Goal: Task Accomplishment & Management: Complete application form

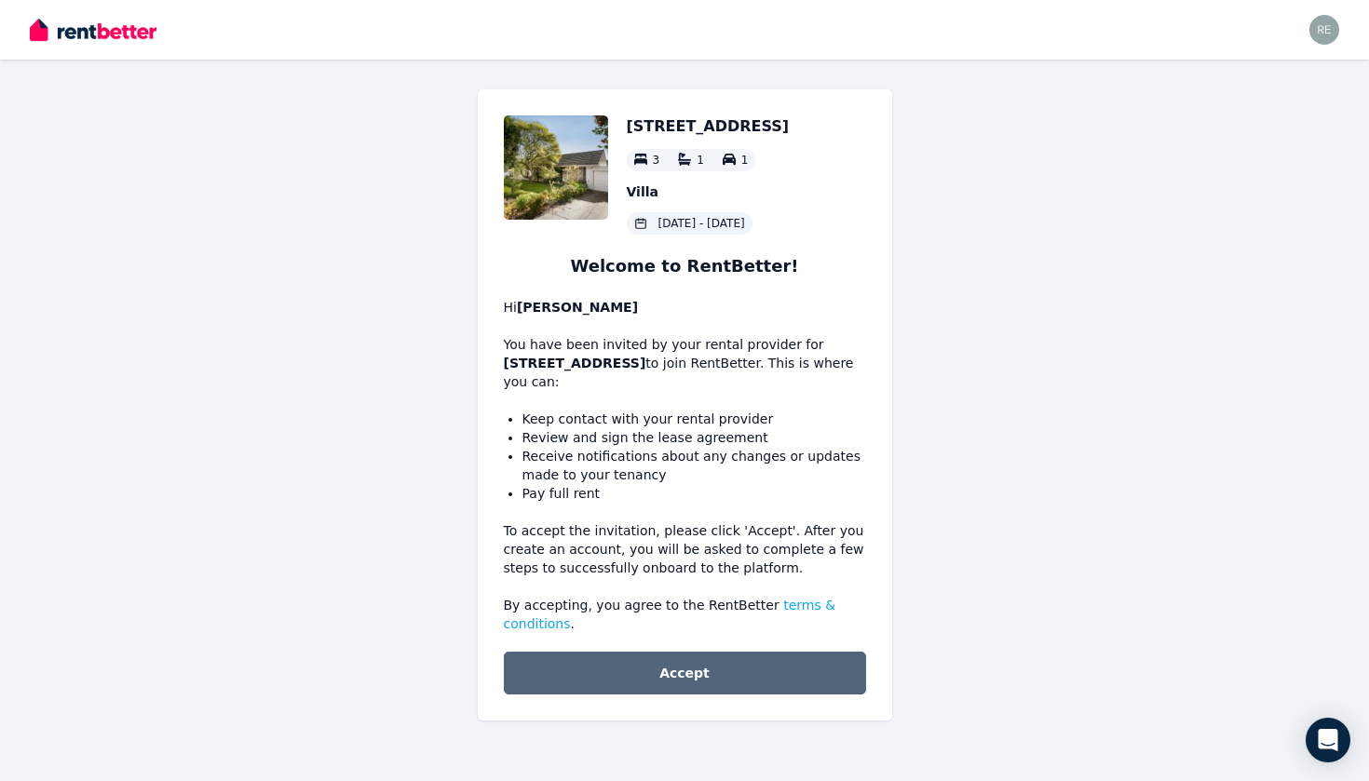
click at [705, 664] on button "Accept" at bounding box center [685, 673] width 362 height 43
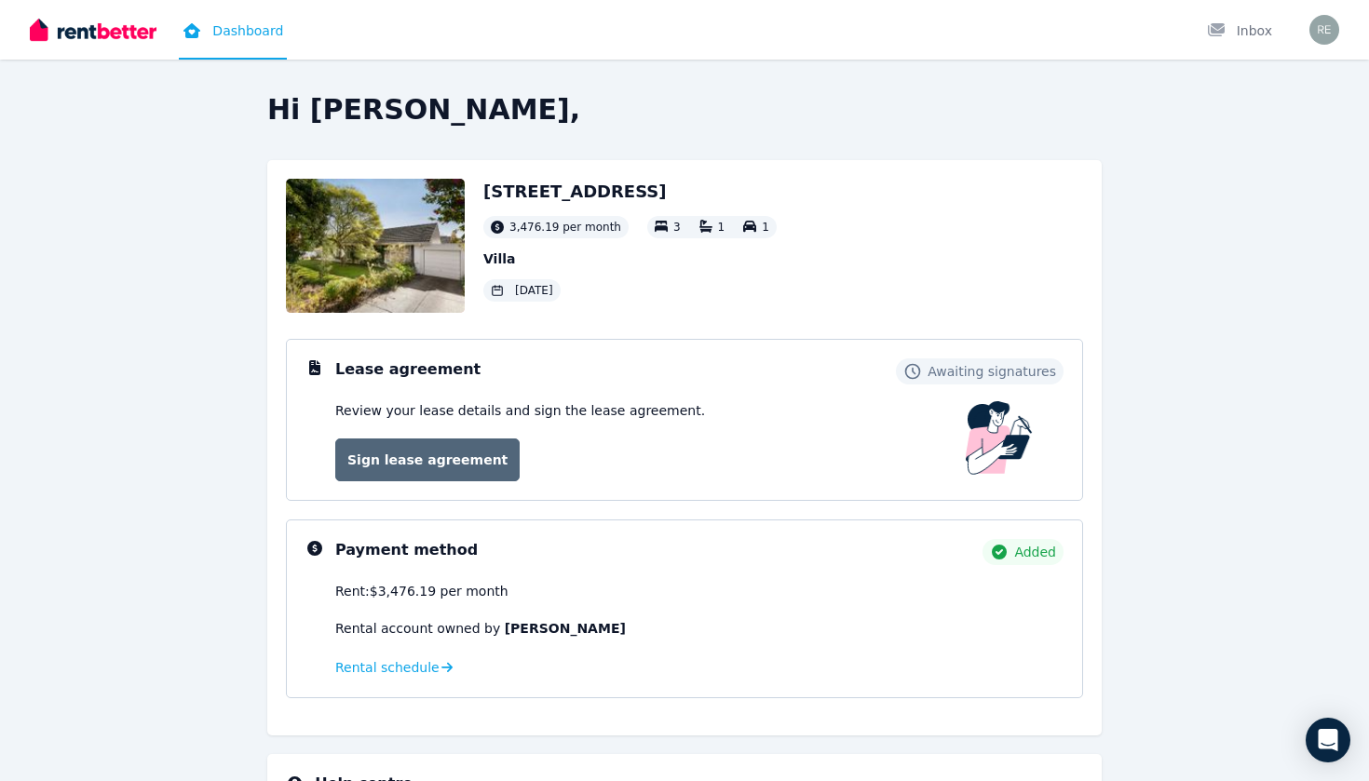
click at [439, 461] on link "Sign lease agreement" at bounding box center [427, 460] width 184 height 43
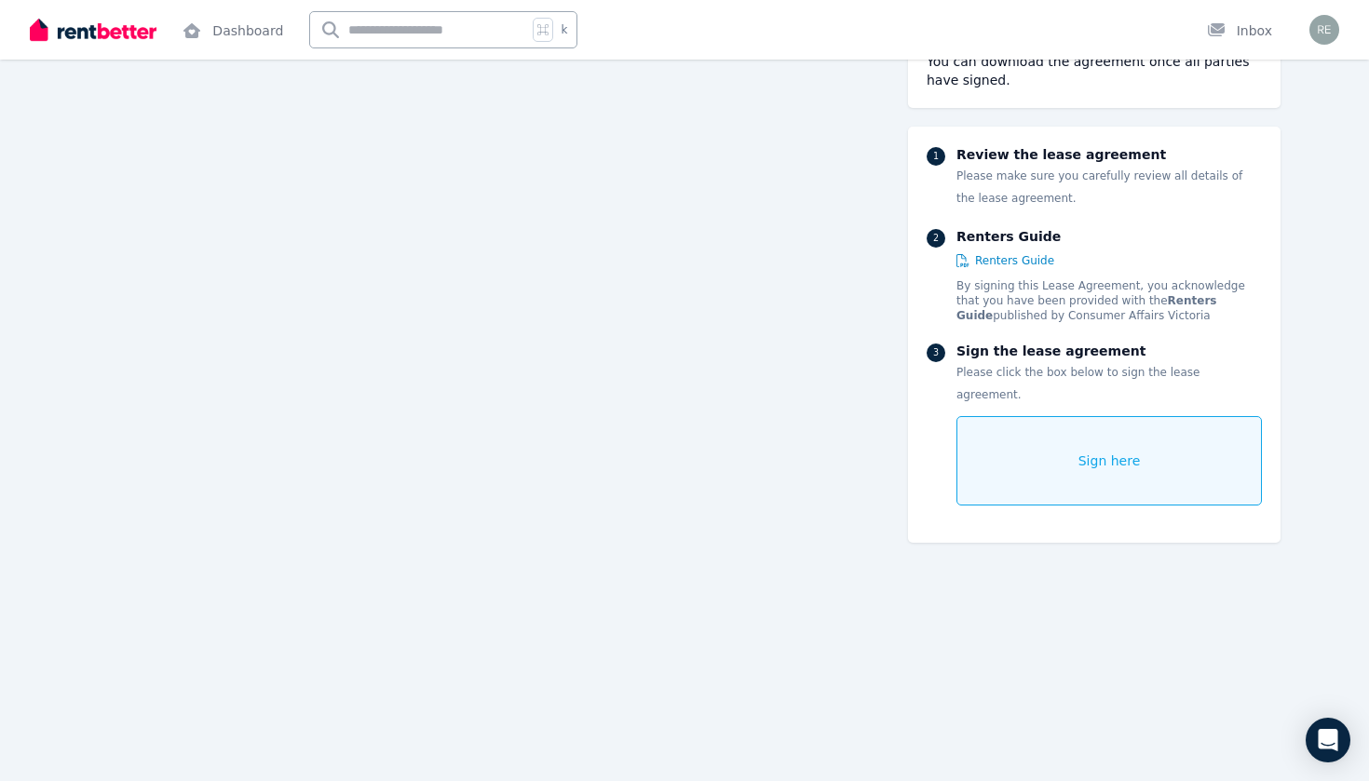
scroll to position [3324, 0]
click at [1085, 452] on span "Sign here" at bounding box center [1109, 461] width 62 height 19
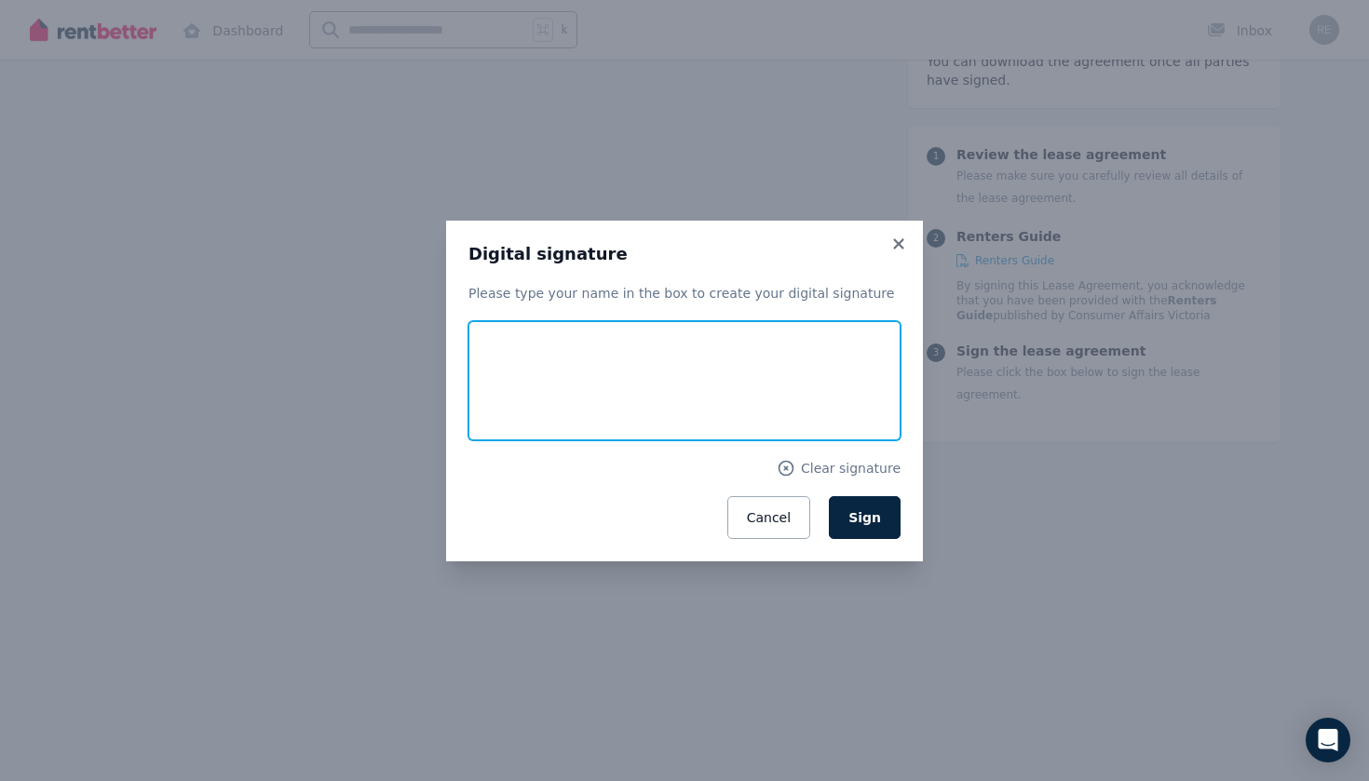
click at [652, 433] on input "text" at bounding box center [684, 380] width 432 height 119
type input "*"
type input "**********"
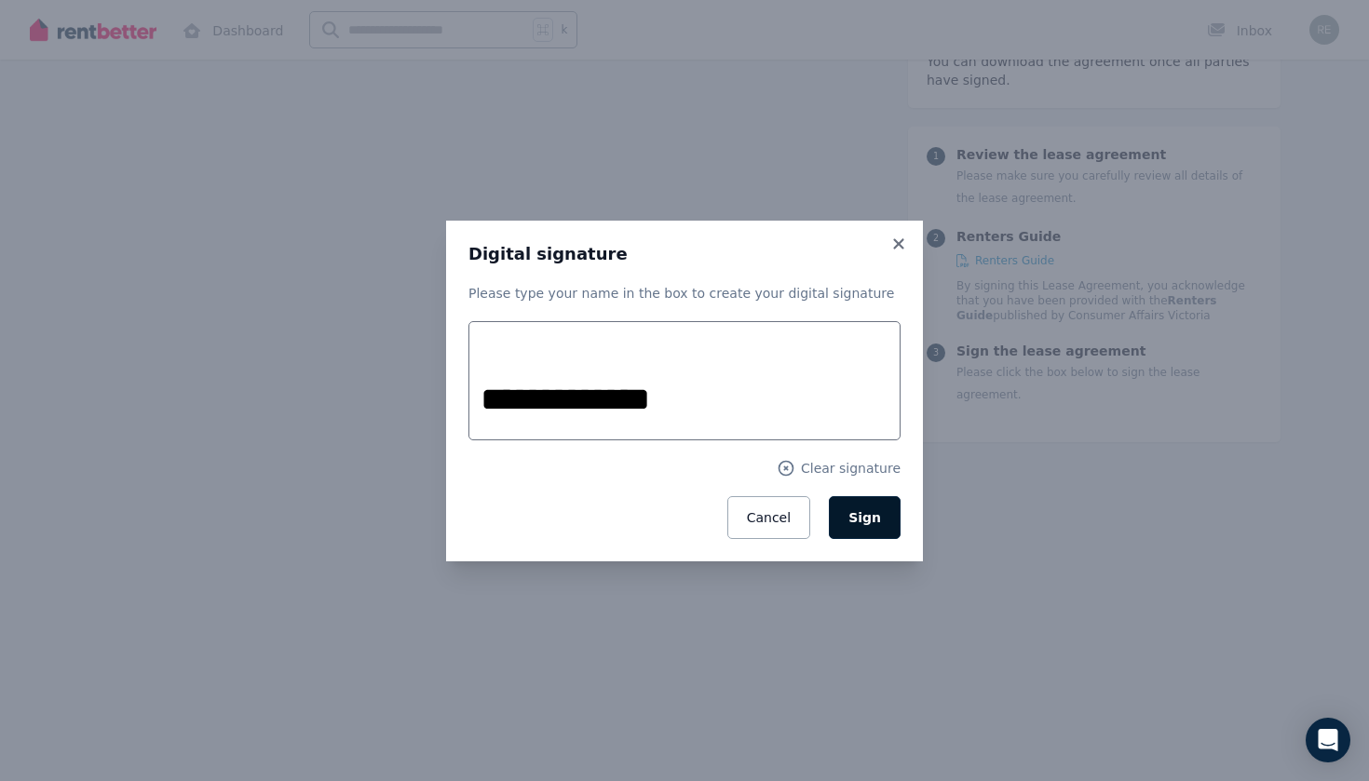
click at [877, 521] on span "Sign" at bounding box center [864, 517] width 33 height 15
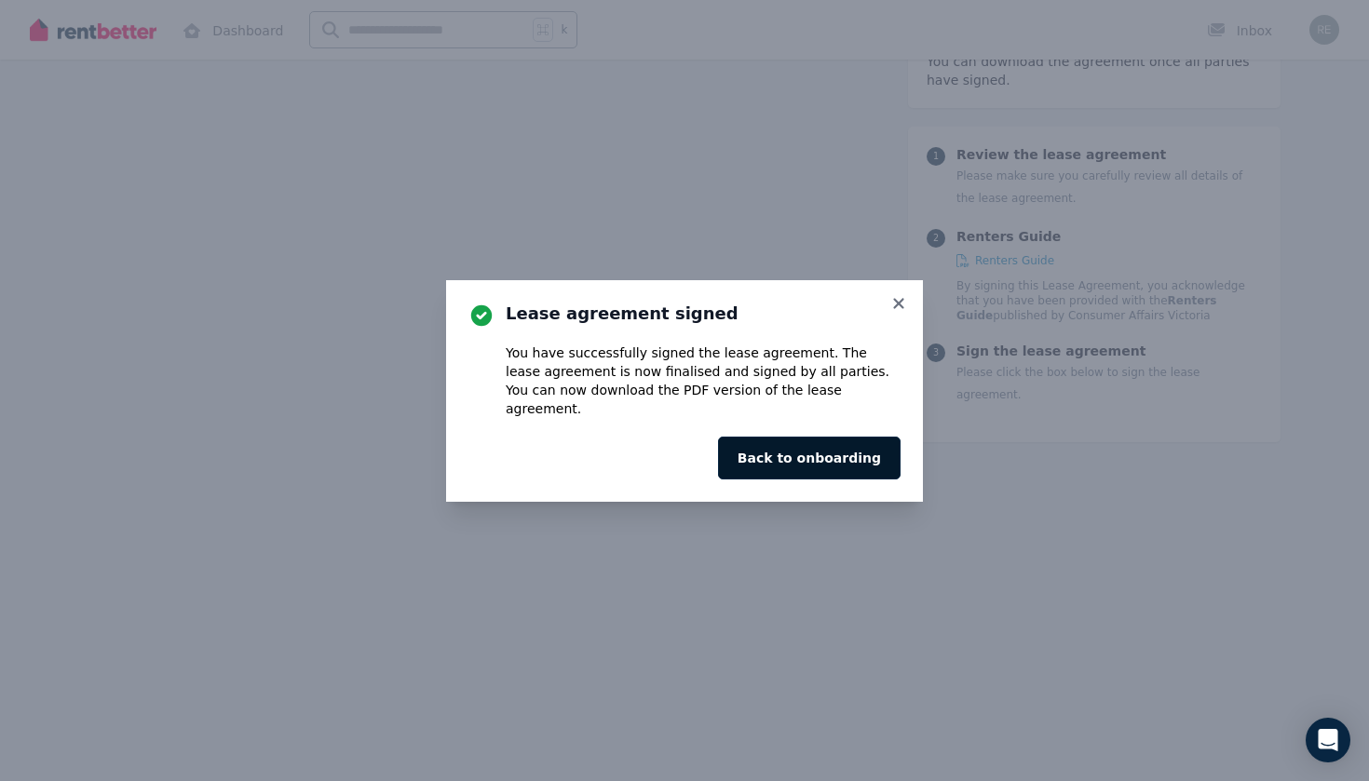
click at [838, 447] on button "Back to onboarding" at bounding box center [809, 458] width 182 height 43
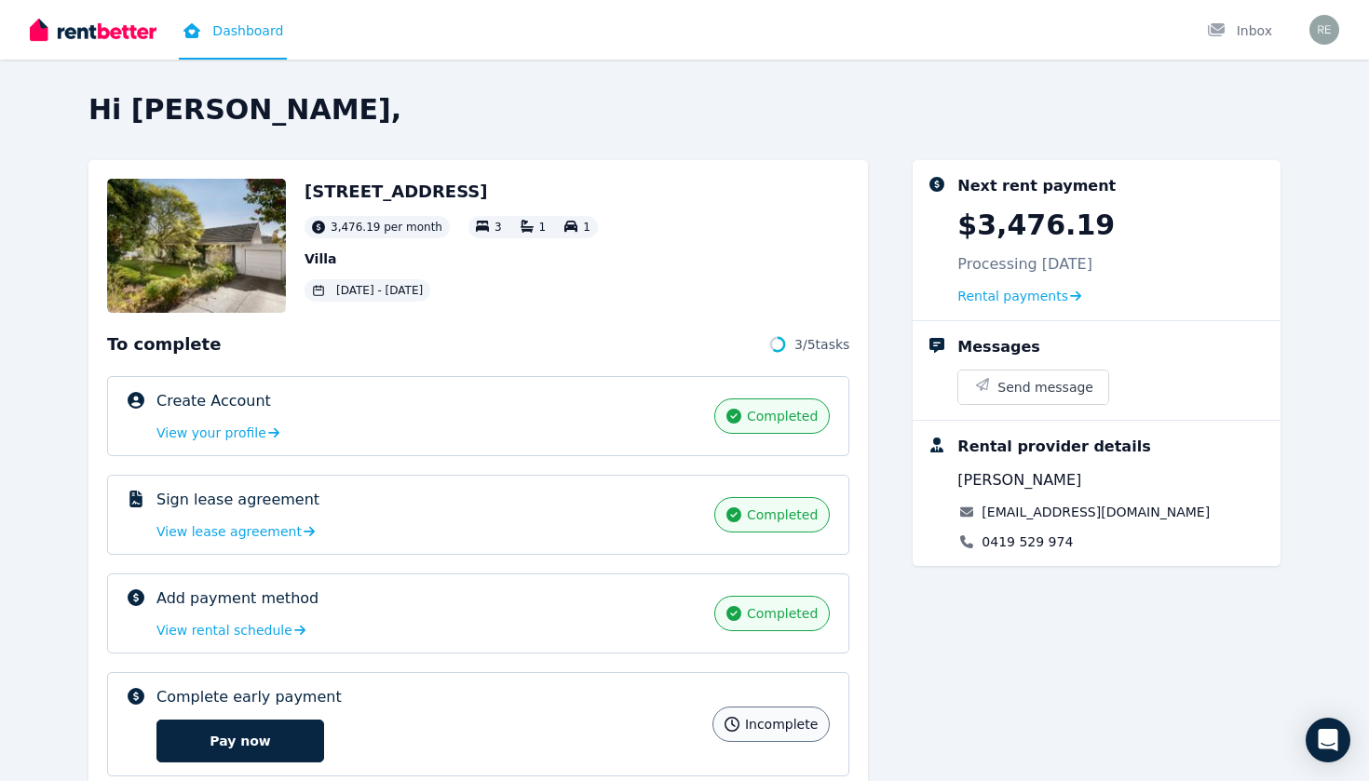
click at [226, 257] on img at bounding box center [196, 246] width 179 height 134
